Goal: Task Accomplishment & Management: Use online tool/utility

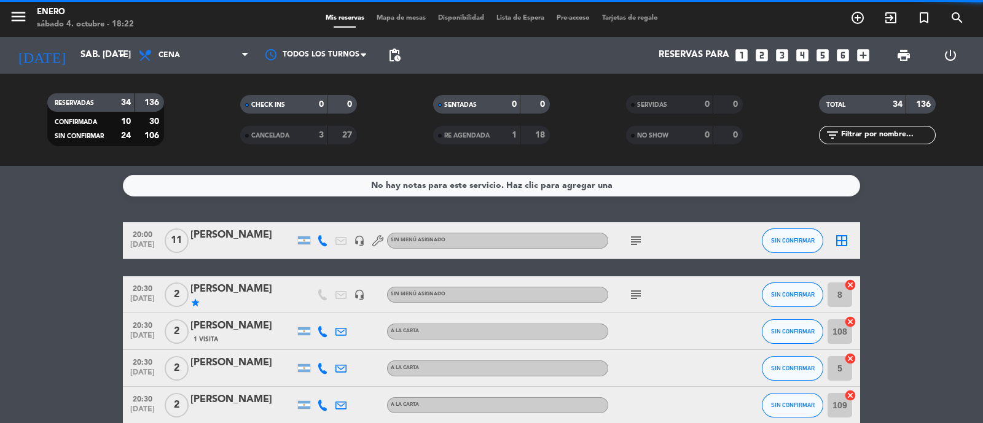
click at [399, 19] on span "Mapa de mesas" at bounding box center [400, 18] width 61 height 7
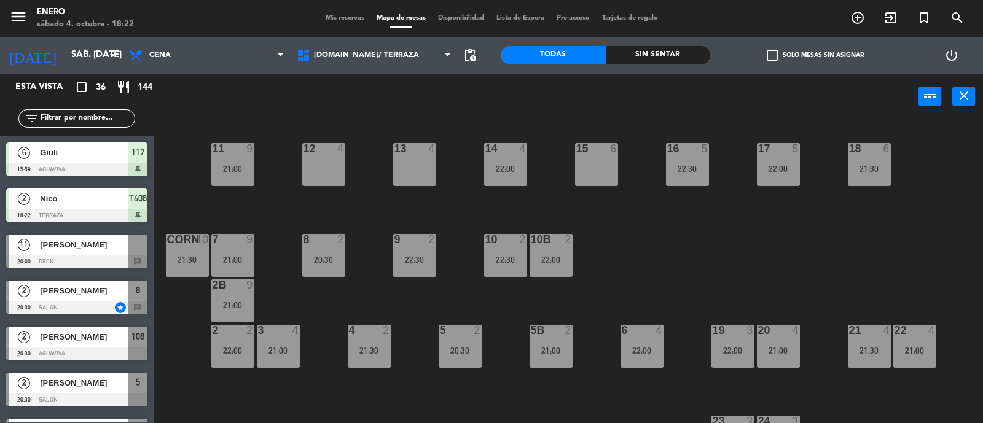
click at [101, 201] on span "Nico" at bounding box center [84, 198] width 88 height 13
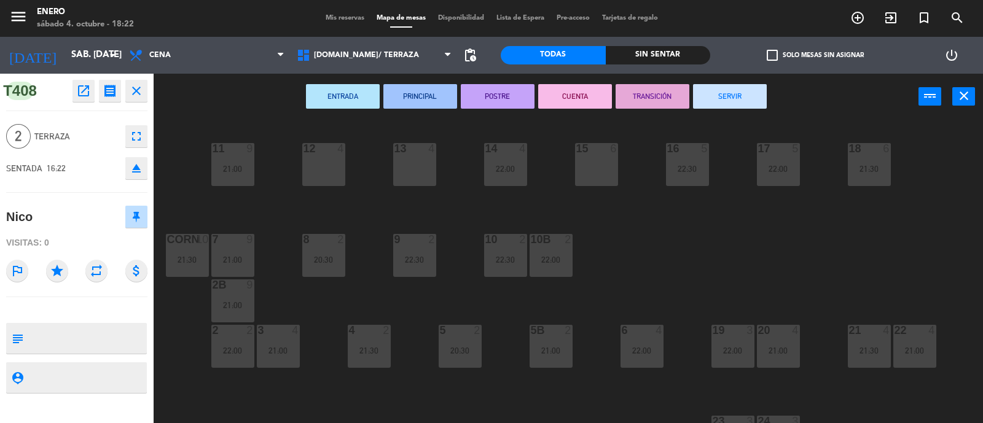
click at [732, 100] on button "SERVIR" at bounding box center [730, 96] width 74 height 25
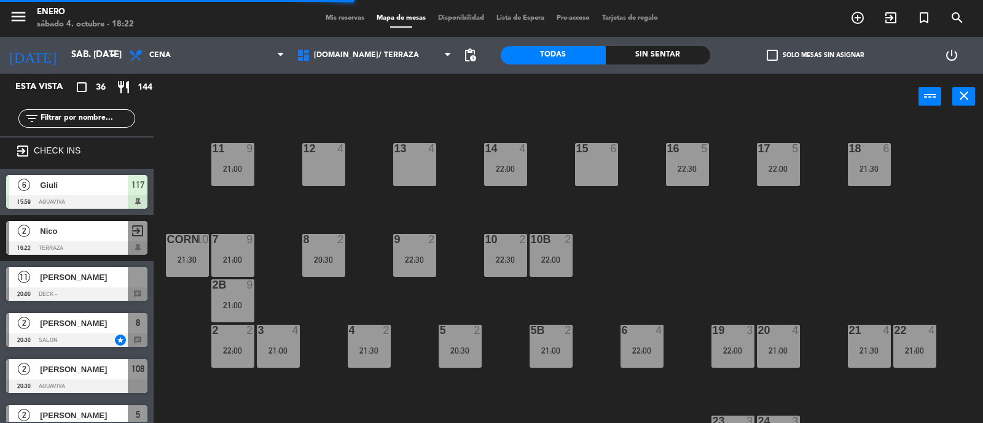
click at [55, 189] on span "Giuli" at bounding box center [84, 185] width 88 height 13
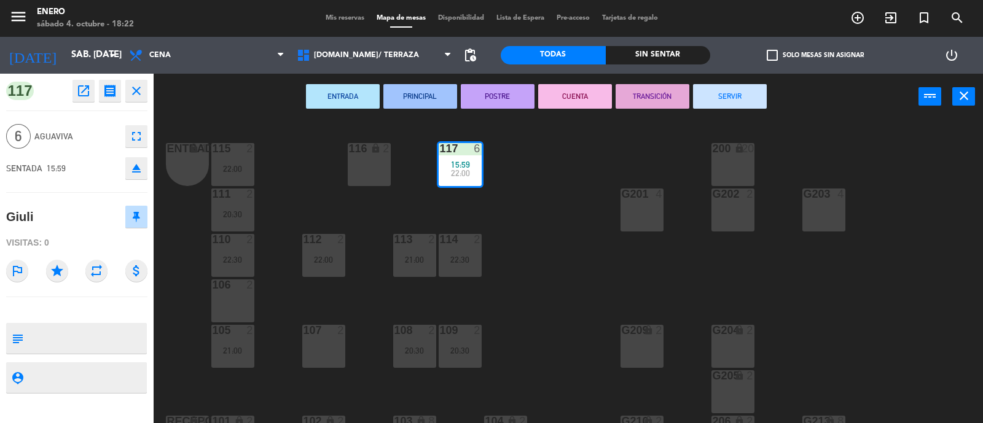
click at [731, 97] on button "SERVIR" at bounding box center [730, 96] width 74 height 25
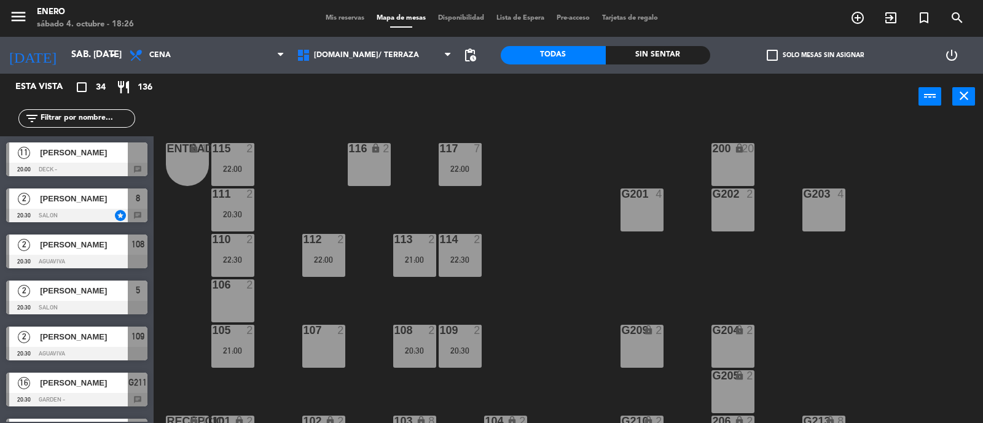
click at [226, 298] on div "106 2" at bounding box center [232, 300] width 43 height 43
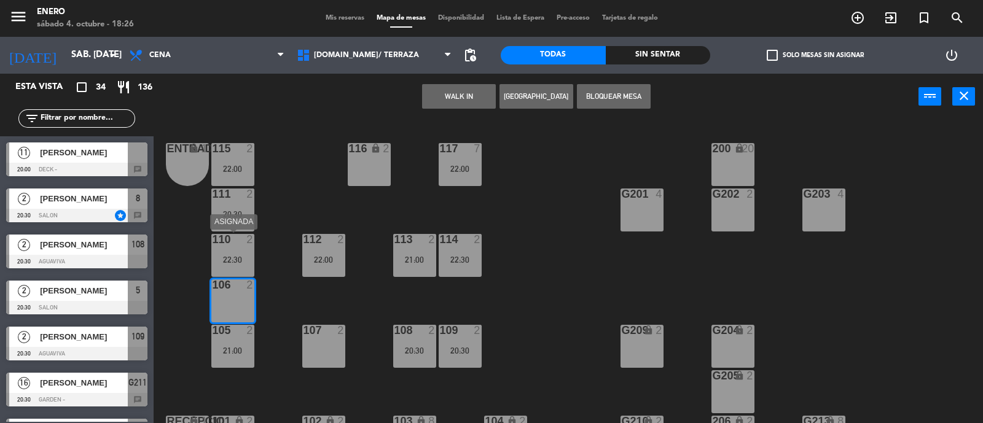
click at [243, 245] on div "110 2" at bounding box center [232, 240] width 43 height 12
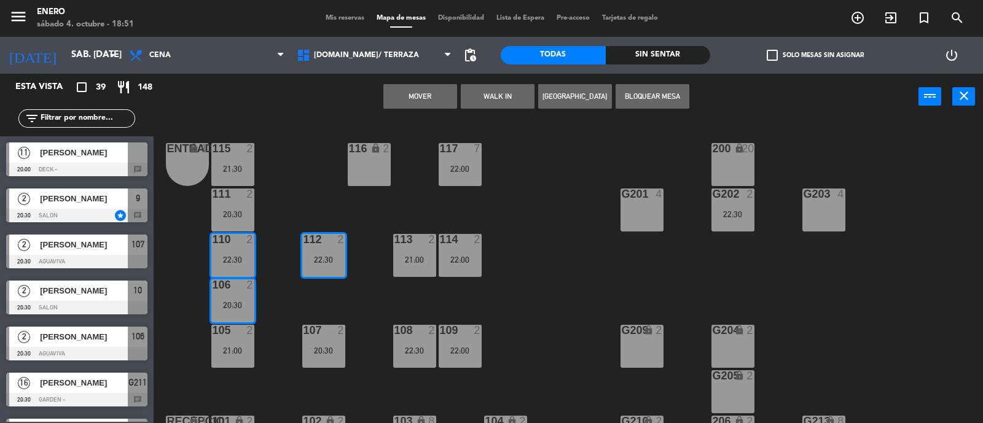
click at [526, 276] on div "Entrada lock 1 116 lock 2 117 7 22:00 115 2 21:30 200 lock 20 111 2 20:30 G201 …" at bounding box center [572, 272] width 819 height 303
